Goal: Transaction & Acquisition: Purchase product/service

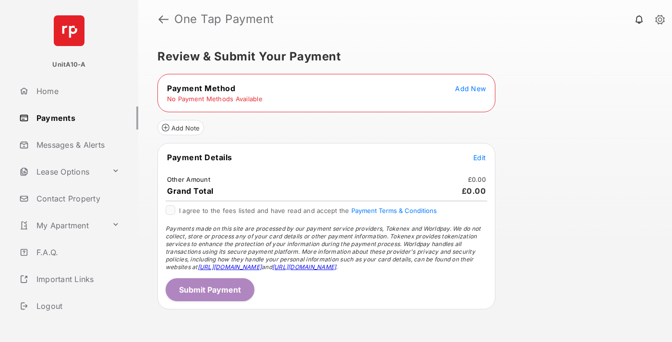
click at [470, 88] on span "Add New" at bounding box center [470, 88] width 31 height 8
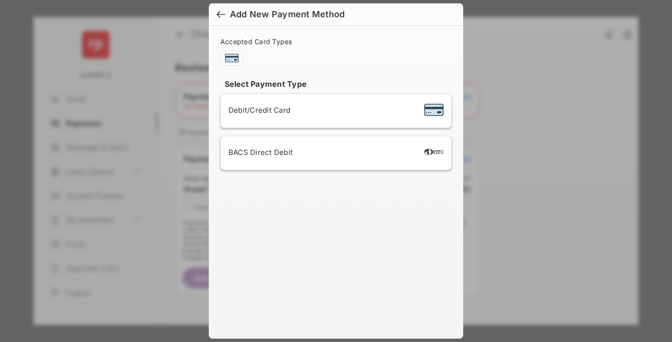
click at [257, 110] on span "Debit/Credit Card" at bounding box center [260, 110] width 62 height 9
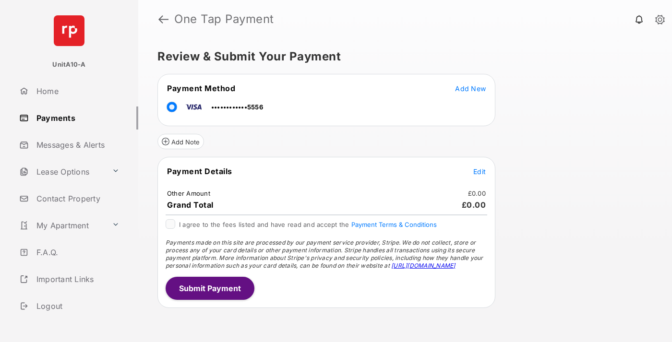
click at [480, 171] on span "Edit" at bounding box center [479, 172] width 12 height 8
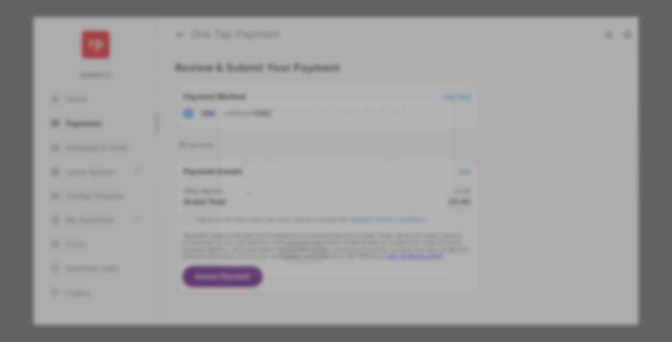
type input "***"
click at [303, 243] on button "Save" at bounding box center [303, 252] width 48 height 23
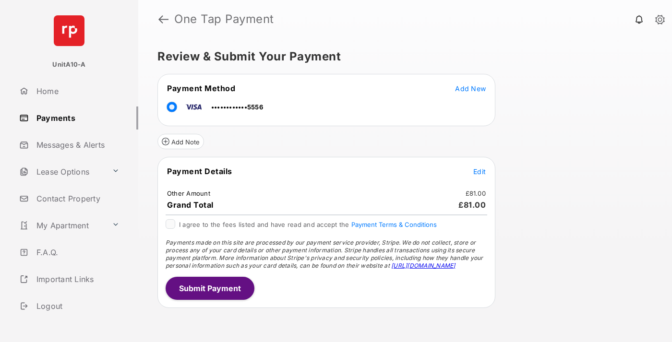
click at [209, 288] on button "Submit Payment" at bounding box center [210, 288] width 89 height 23
